Goal: Transaction & Acquisition: Purchase product/service

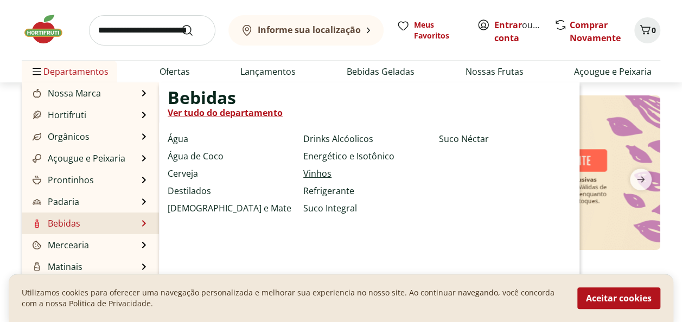
click at [315, 173] on link "Vinhos" at bounding box center [317, 173] width 28 height 13
select select "**********"
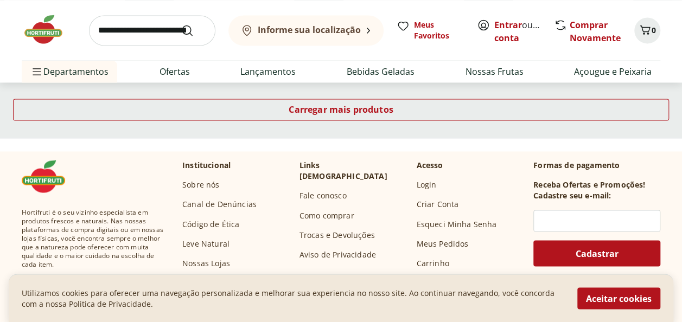
scroll to position [705, 0]
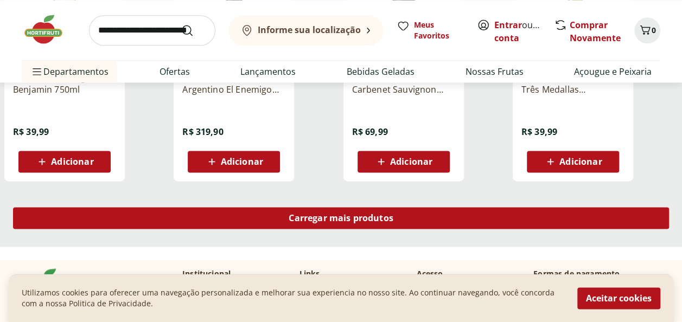
click at [311, 217] on span "Carregar mais produtos" at bounding box center [341, 218] width 105 height 9
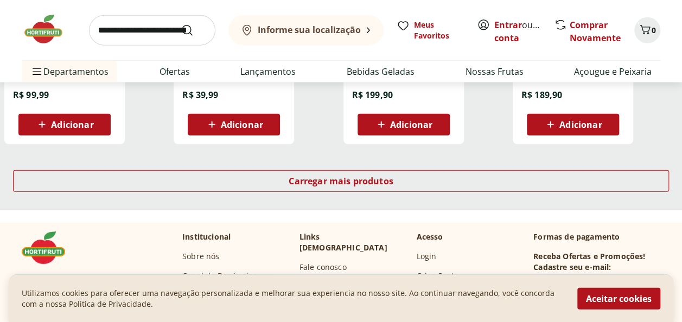
scroll to position [1465, 0]
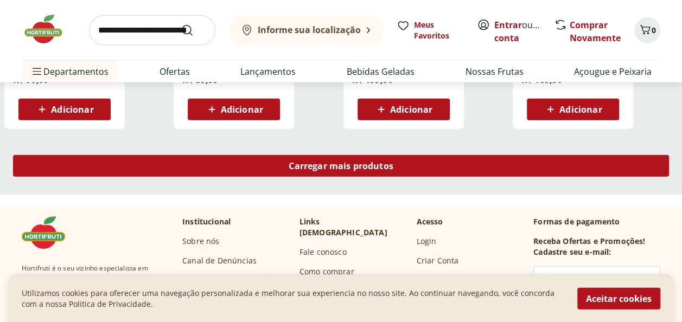
click at [326, 168] on span "Carregar mais produtos" at bounding box center [341, 166] width 105 height 9
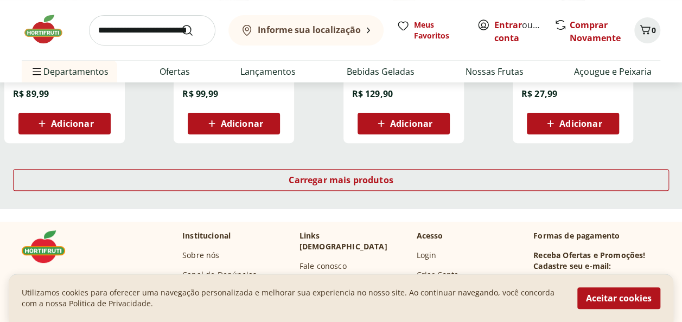
scroll to position [2062, 0]
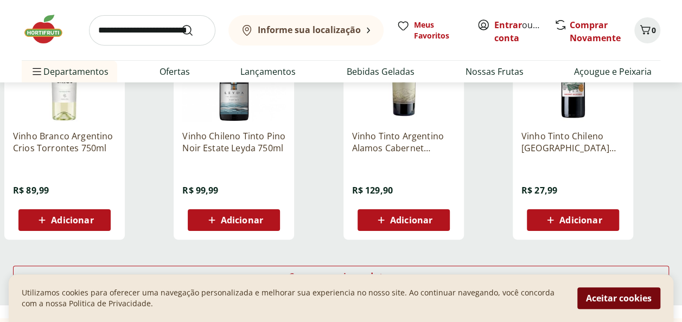
click at [606, 295] on button "Aceitar cookies" at bounding box center [618, 299] width 83 height 22
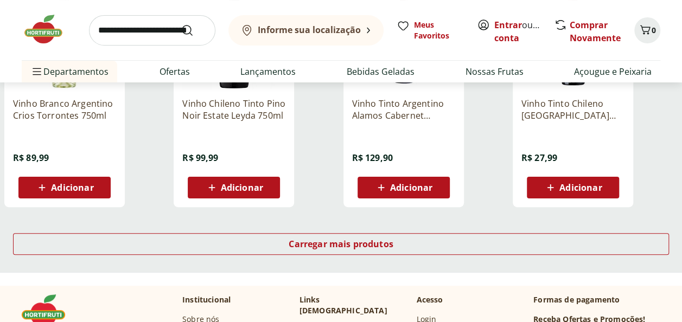
scroll to position [2116, 0]
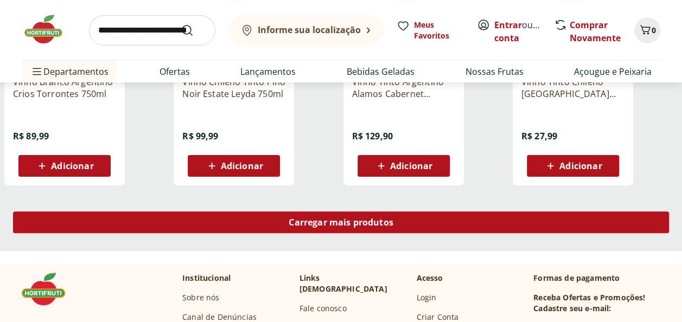
click at [392, 222] on span "Carregar mais produtos" at bounding box center [341, 222] width 105 height 9
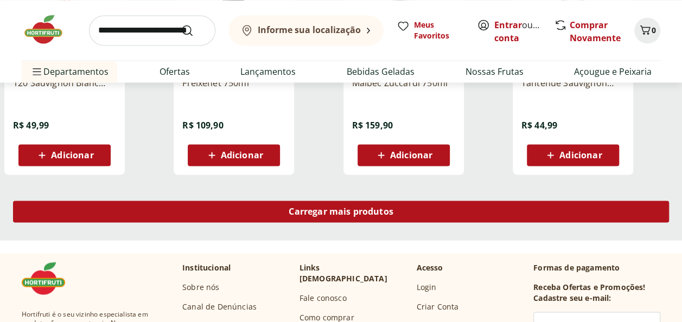
scroll to position [2821, 0]
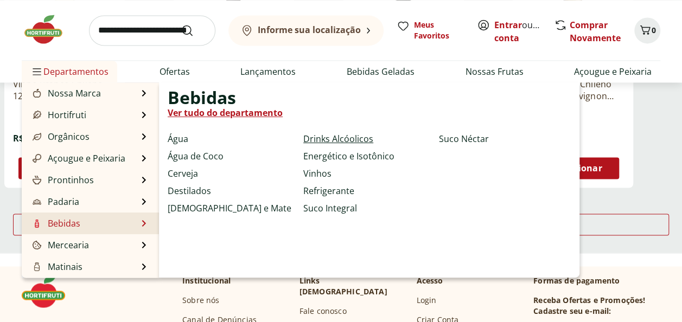
click at [336, 139] on link "Drinks Alcóolicos" at bounding box center [338, 138] width 70 height 13
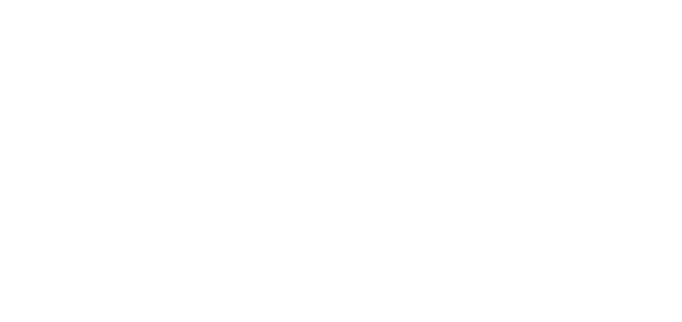
select select "**********"
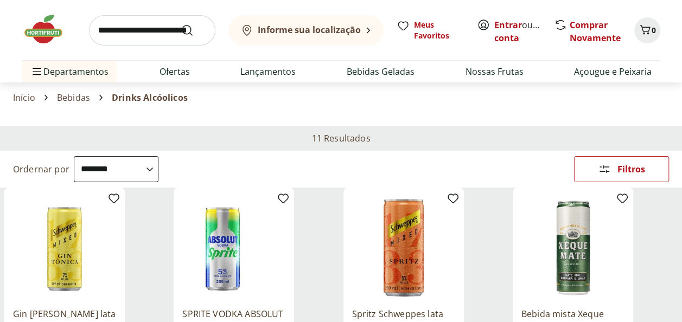
click at [129, 25] on input "search" at bounding box center [152, 30] width 126 height 30
type input "*********"
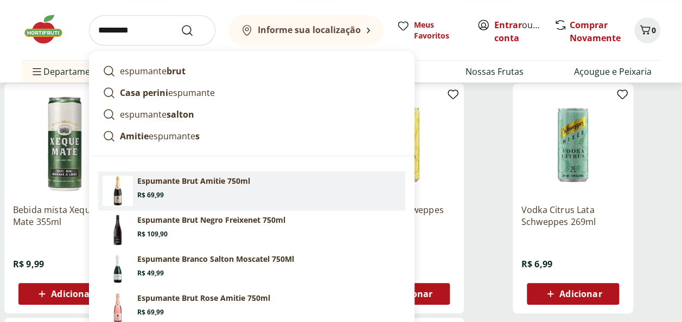
scroll to position [326, 0]
